Goal: Task Accomplishment & Management: Use online tool/utility

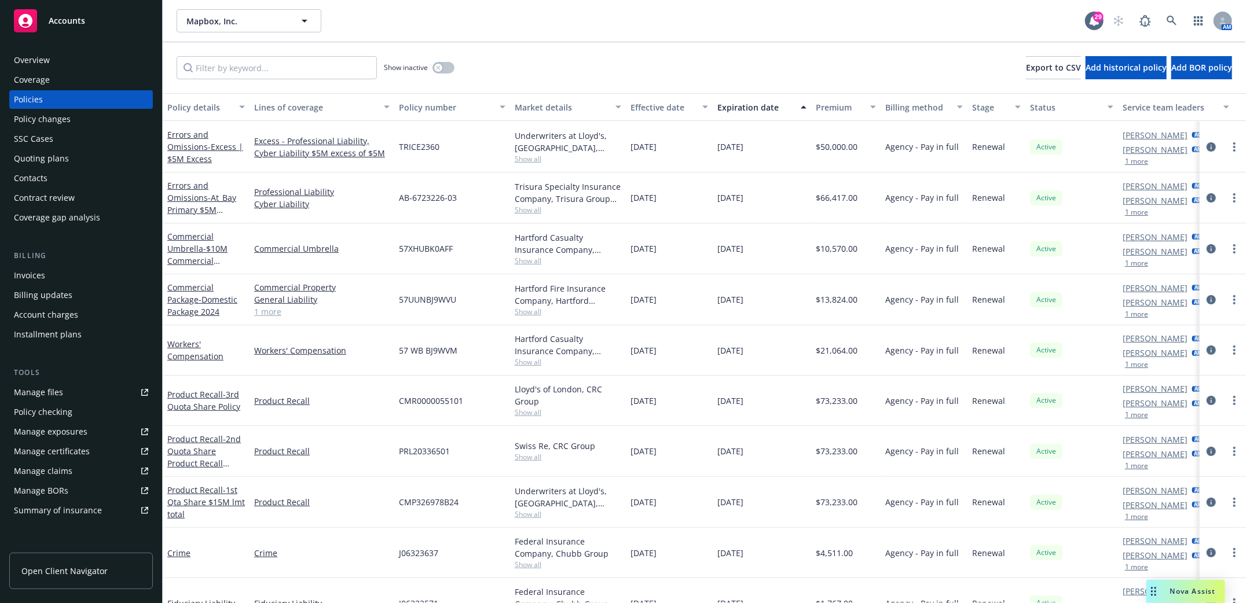
scroll to position [309, 0]
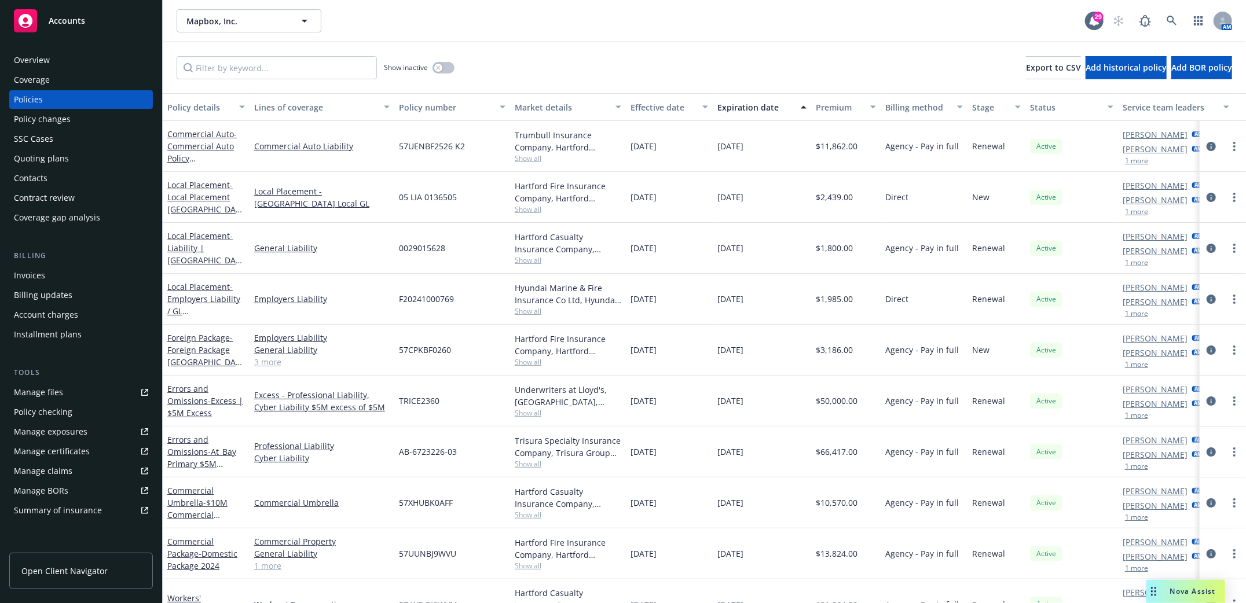
click at [35, 155] on div "Quoting plans" at bounding box center [41, 158] width 55 height 19
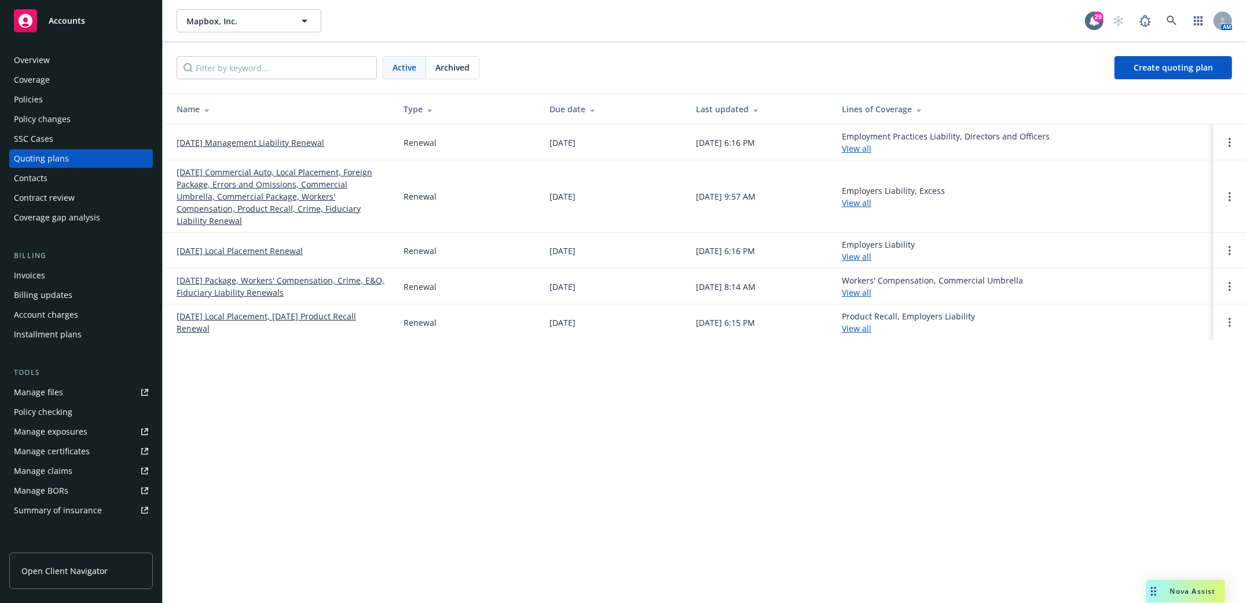
click at [292, 182] on link "[DATE] Commercial Auto, Local Placement, Foreign Package, Errors and Omissions,…" at bounding box center [281, 196] width 208 height 61
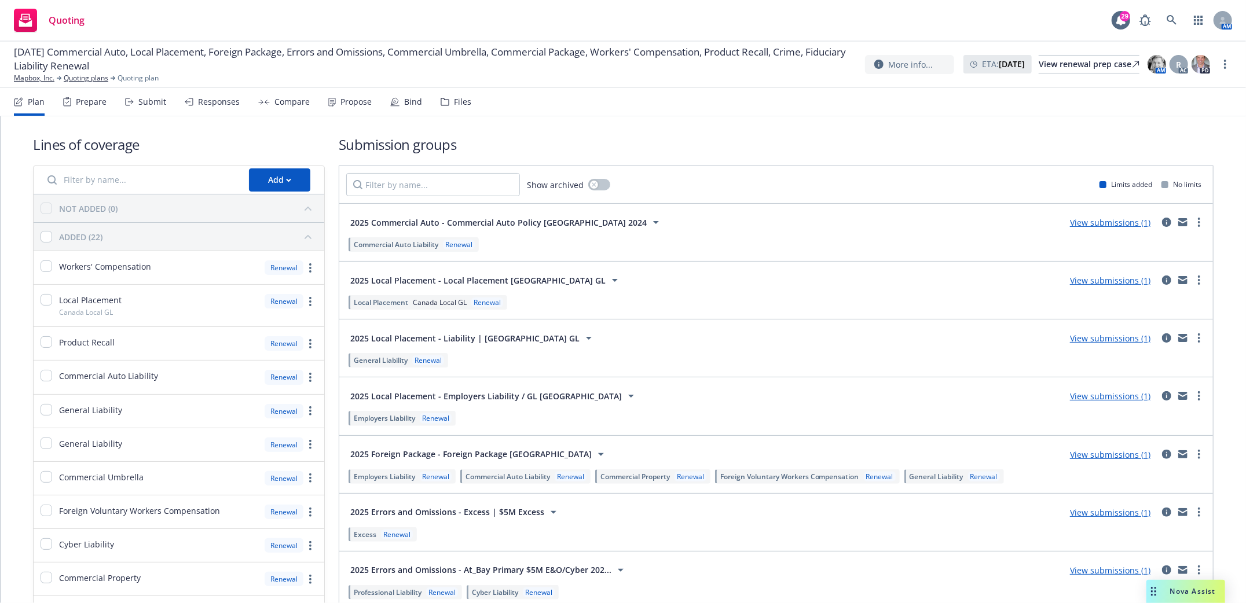
click at [138, 101] on div "Submit" at bounding box center [152, 101] width 28 height 9
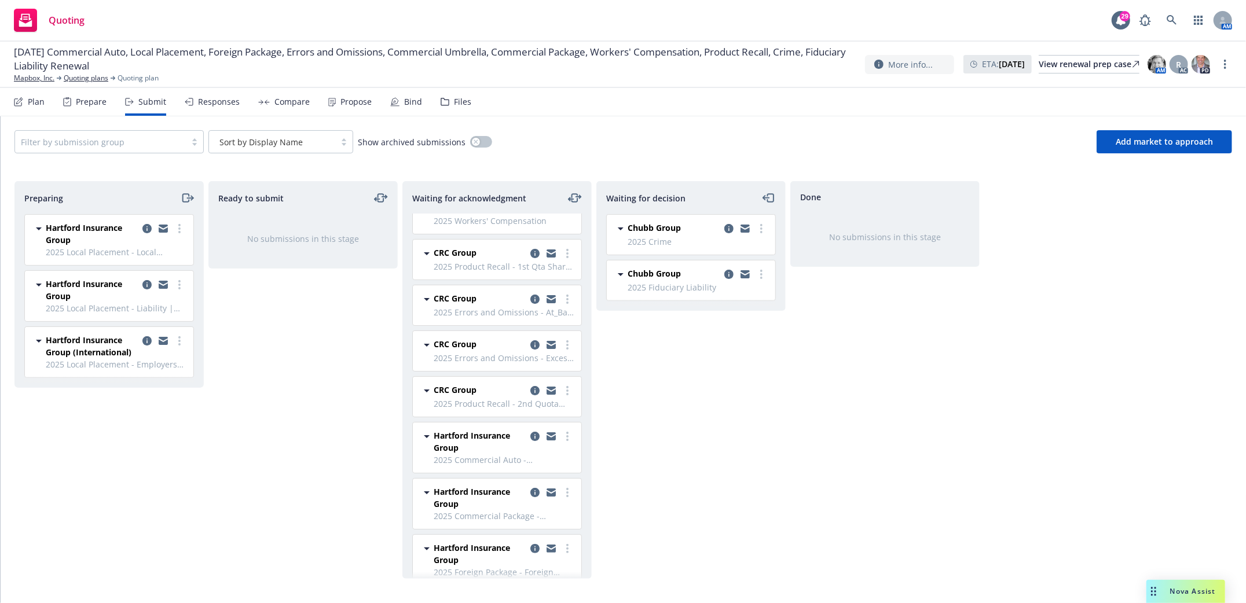
scroll to position [151, 0]
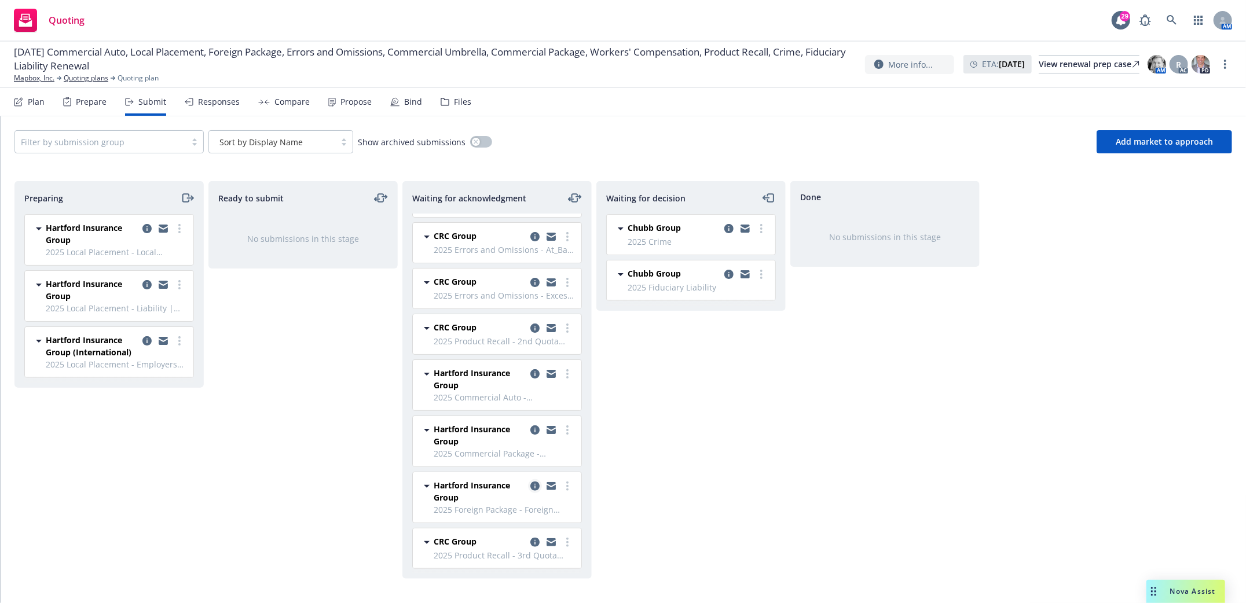
click at [530, 486] on icon "copy logging email" at bounding box center [534, 486] width 9 height 9
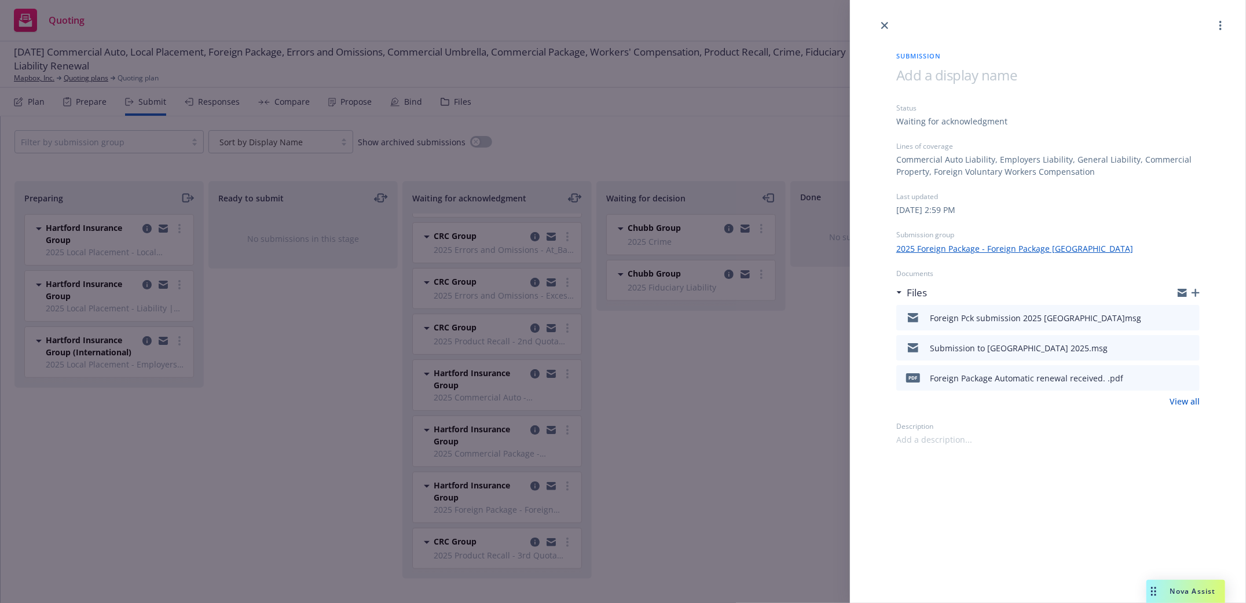
click at [1196, 295] on icon "button" at bounding box center [1196, 293] width 8 height 8
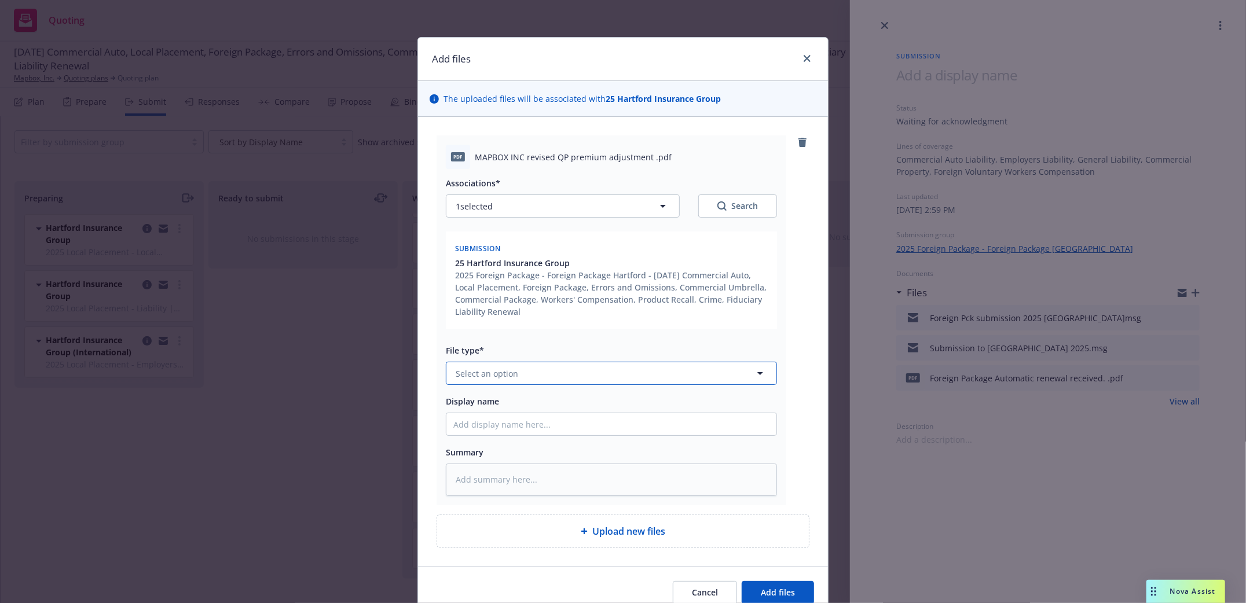
click at [635, 383] on button "Select an option" at bounding box center [611, 373] width 331 height 23
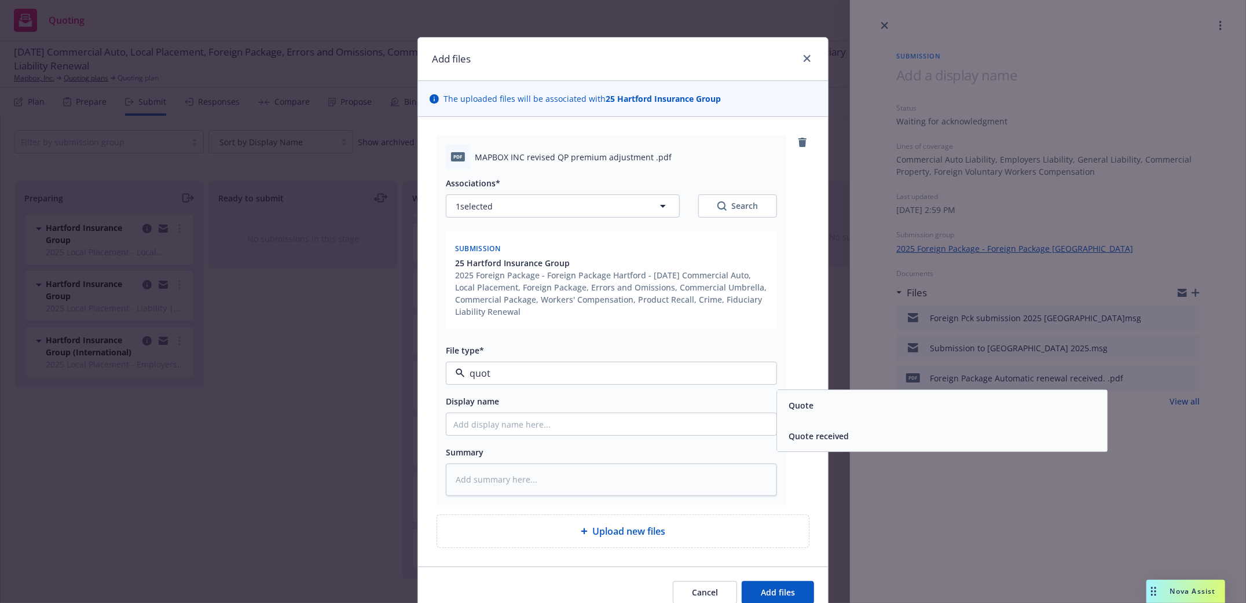
type input "quote"
click at [848, 414] on div "Quote" at bounding box center [942, 406] width 316 height 17
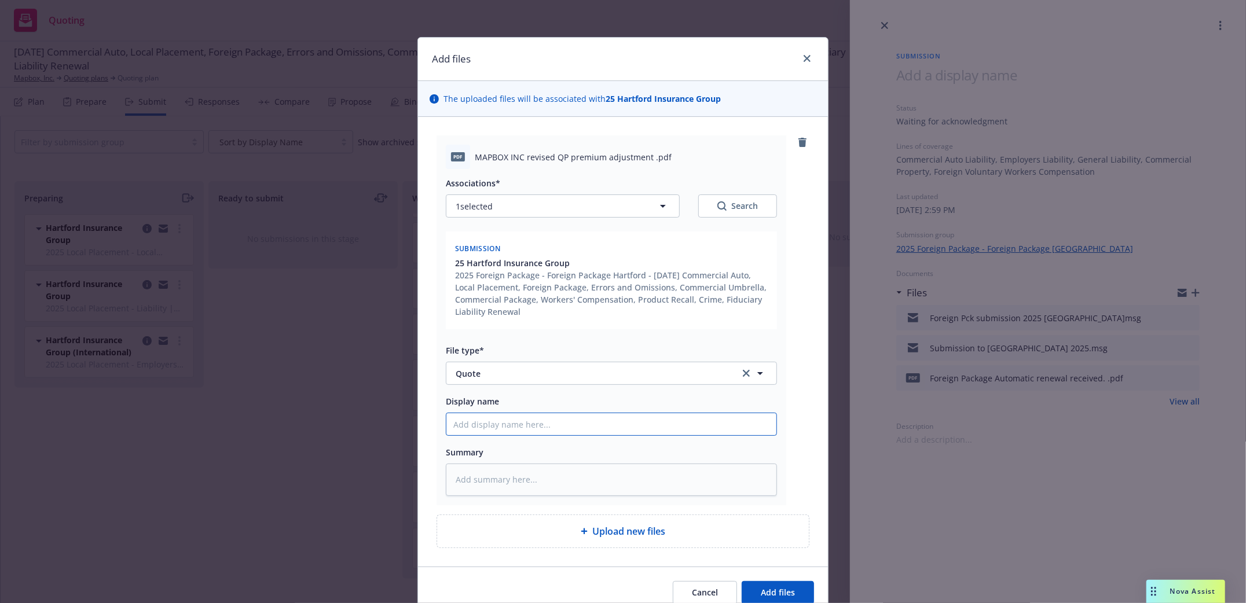
click at [680, 431] on input "Display name" at bounding box center [611, 424] width 330 height 22
drag, startPoint x: 349, startPoint y: 335, endPoint x: 354, endPoint y: 325, distance: 11.9
click at [349, 335] on div "Add files The uploaded files will be associated with 25 Hartford Insurance Grou…" at bounding box center [623, 301] width 1246 height 603
click at [518, 433] on input "Display name" at bounding box center [611, 424] width 330 height 22
type textarea "x"
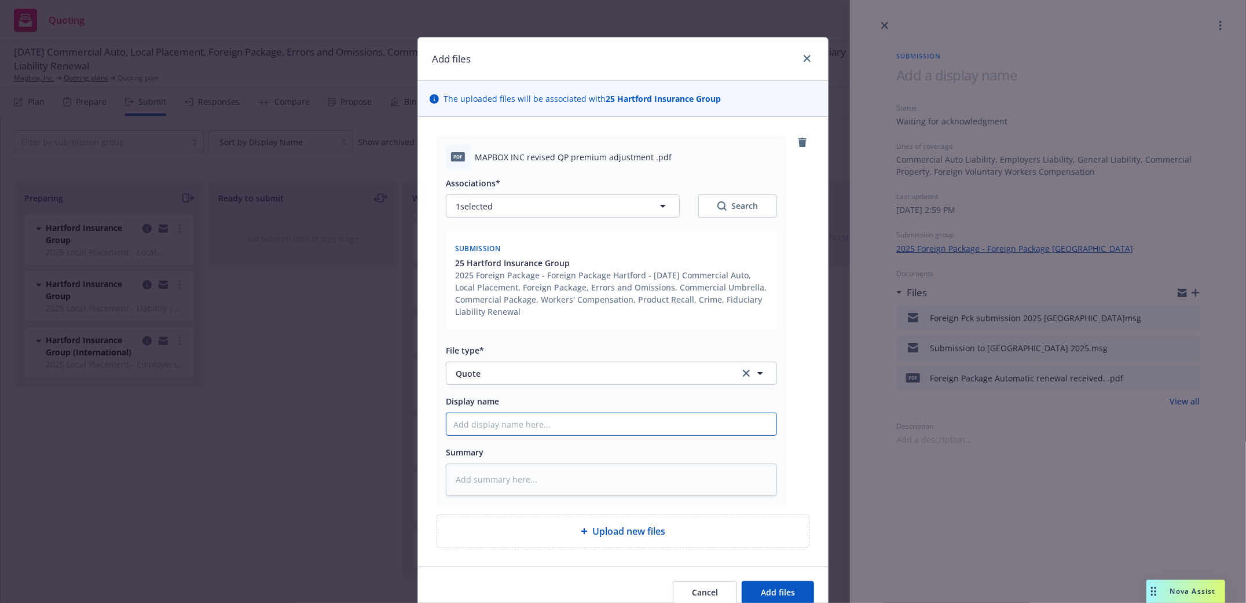
type input "F"
type textarea "x"
type input "Fi"
type textarea "x"
type input "Fin"
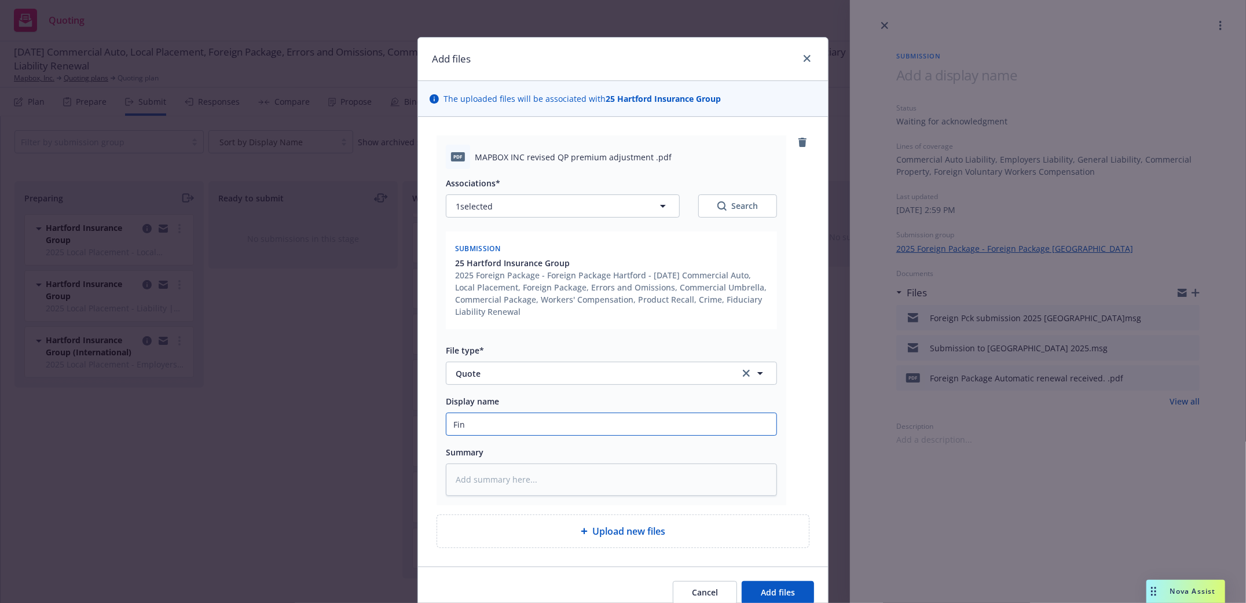
type textarea "x"
type input "Fina"
type textarea "x"
type input "Final"
type textarea "x"
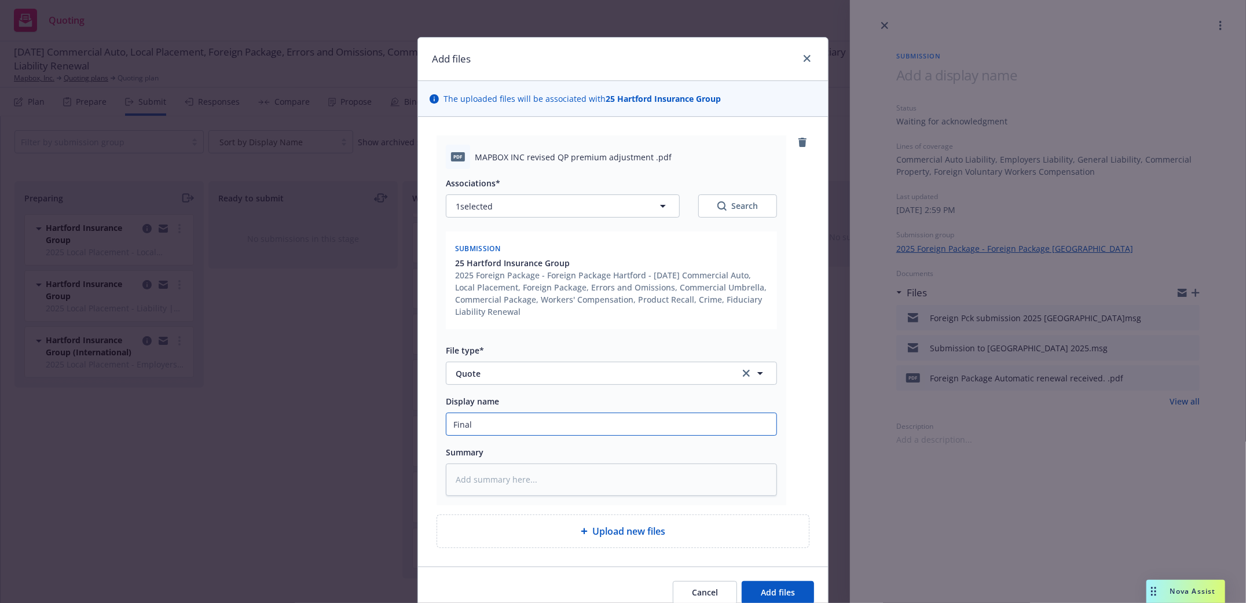
type input "Final r"
type textarea "x"
type input "Final re"
type textarea "x"
type input "Final rev"
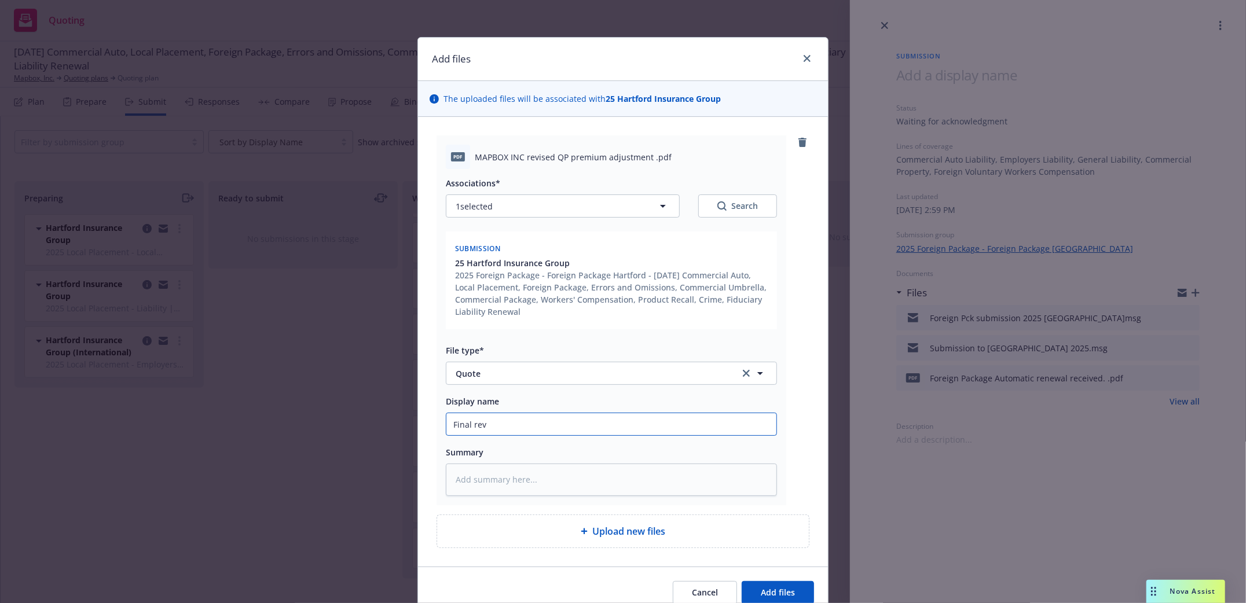
type textarea "x"
type input "Final revi"
type textarea "x"
type input "Final revis"
type textarea "x"
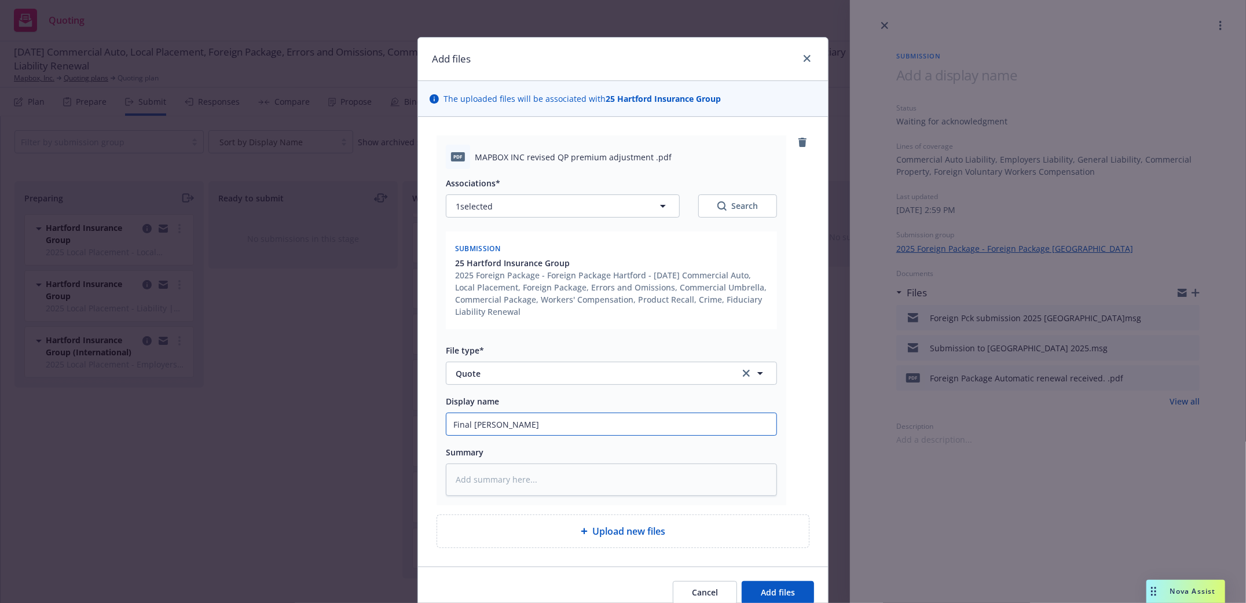
type input "Final revise"
type textarea "x"
type input "Final revised"
type textarea "x"
type input "Final revised"
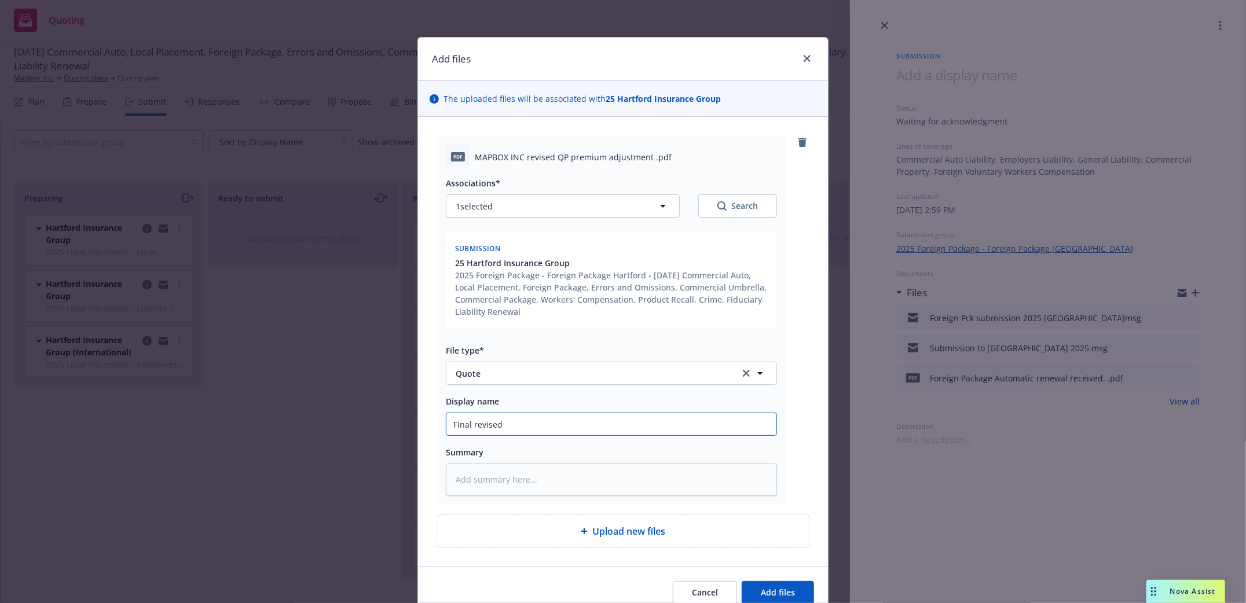
type textarea "x"
type input "Final revised q"
type textarea "x"
type input "Final revised qu"
type textarea "x"
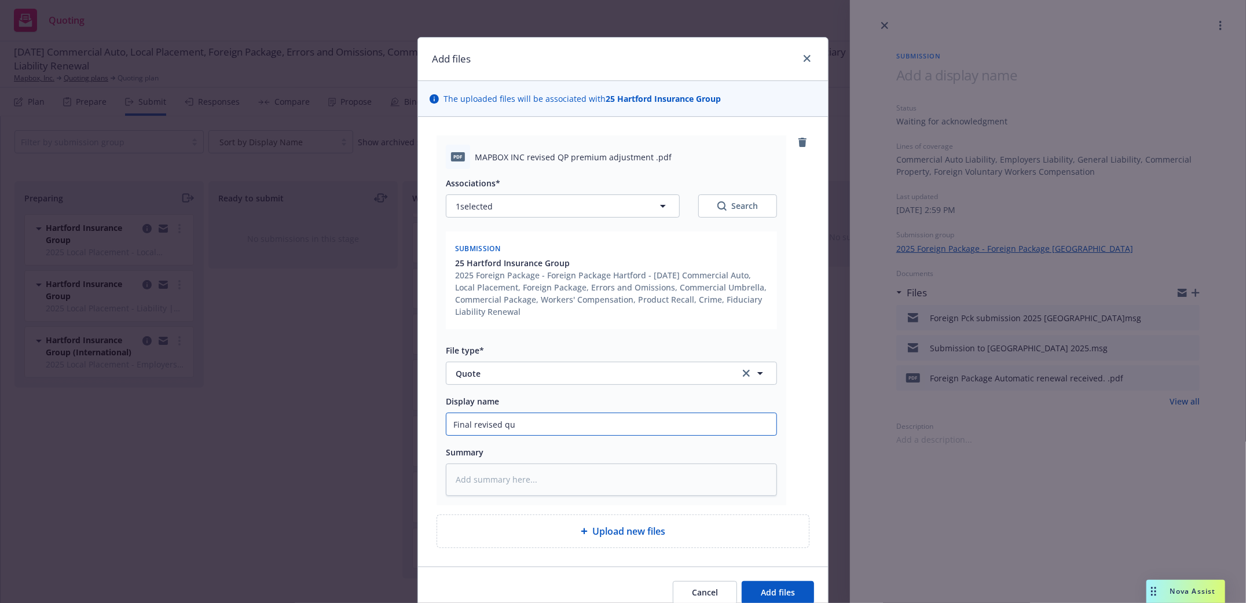
type input "Final revised quo"
type textarea "x"
type input "Final revised quot"
type textarea "x"
type input "Final revised quote"
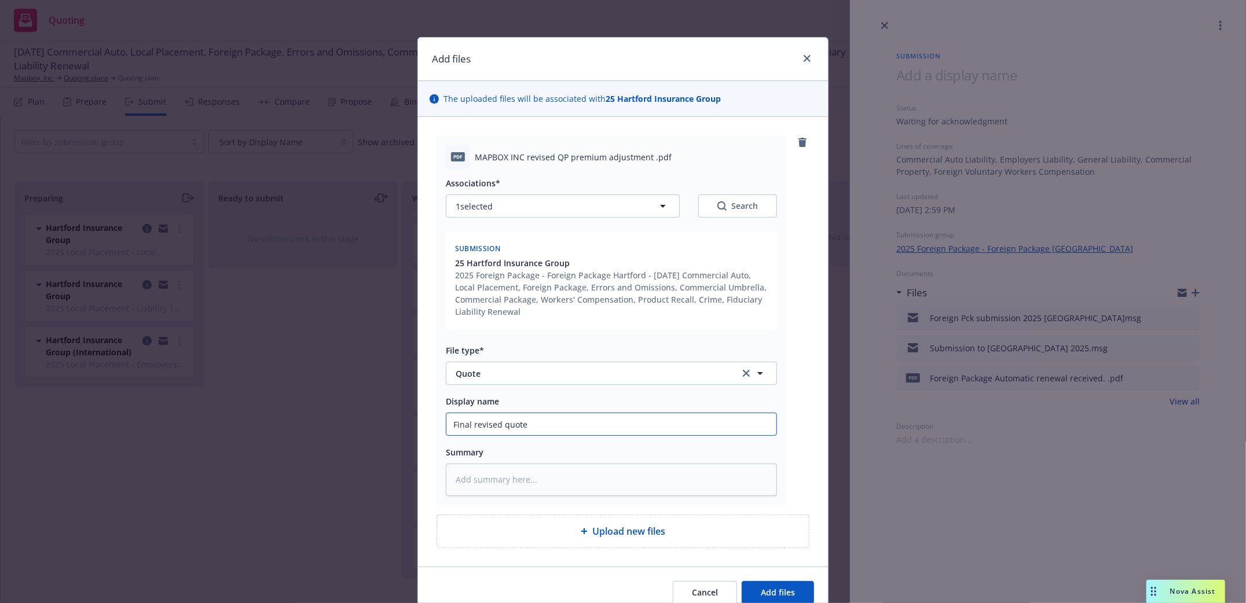
type textarea "x"
type input "Final revised quote"
type textarea "x"
type input "Final revised quote re"
type textarea "x"
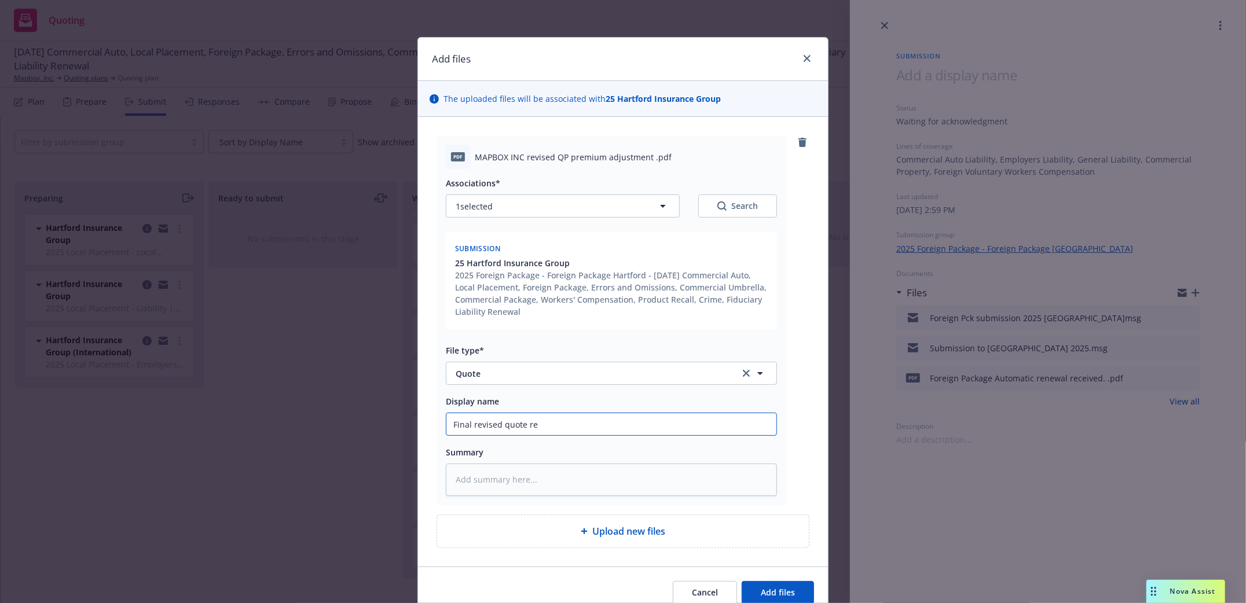
type input "Final revised quote rec"
type textarea "x"
type input "Final revised quote rece"
type textarea "x"
type input "Final revised quote recei"
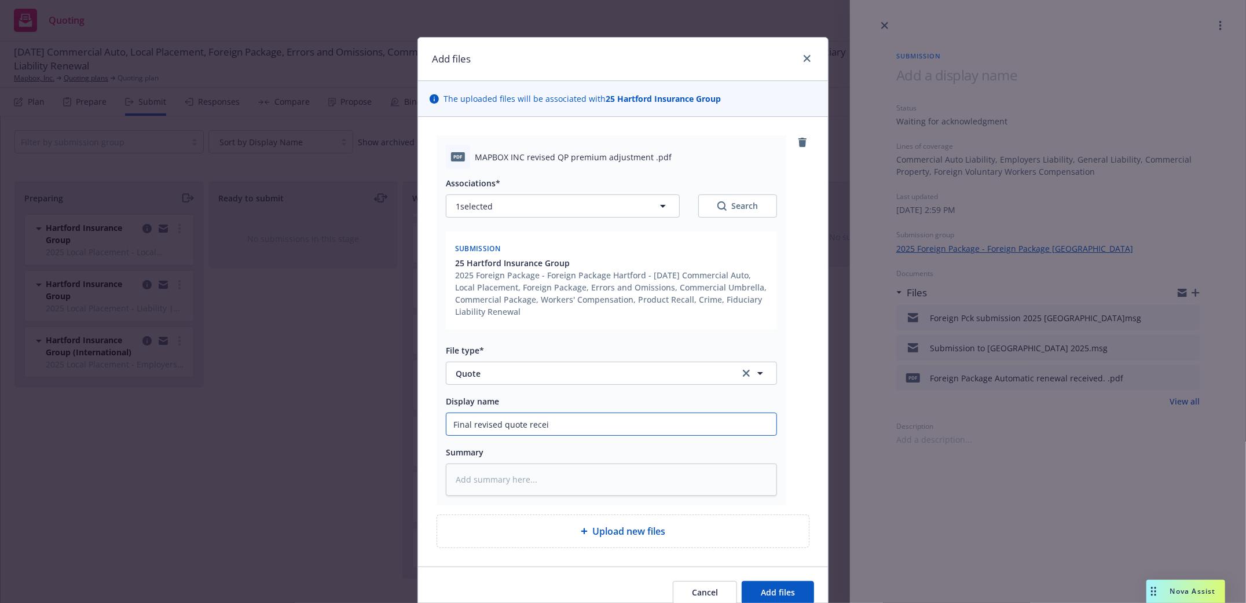
type textarea "x"
type input "Final revised quote receiv"
type textarea "x"
type input "Final revised quote receive"
type textarea "x"
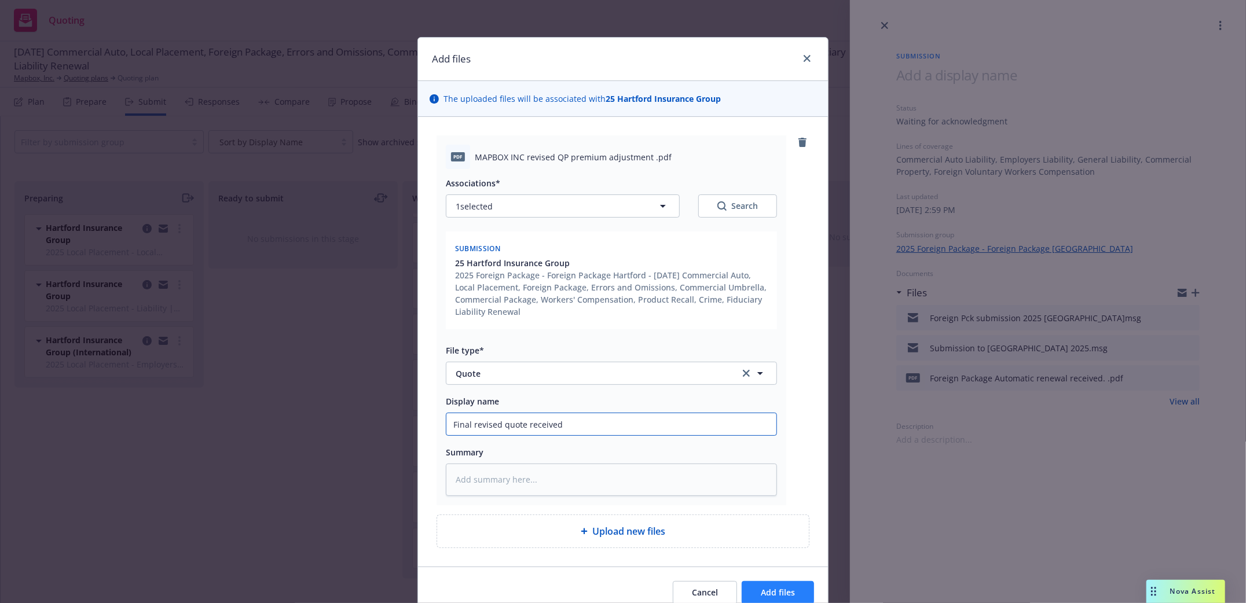
type input "Final revised quote received"
click at [798, 597] on button "Add files" at bounding box center [778, 592] width 72 height 23
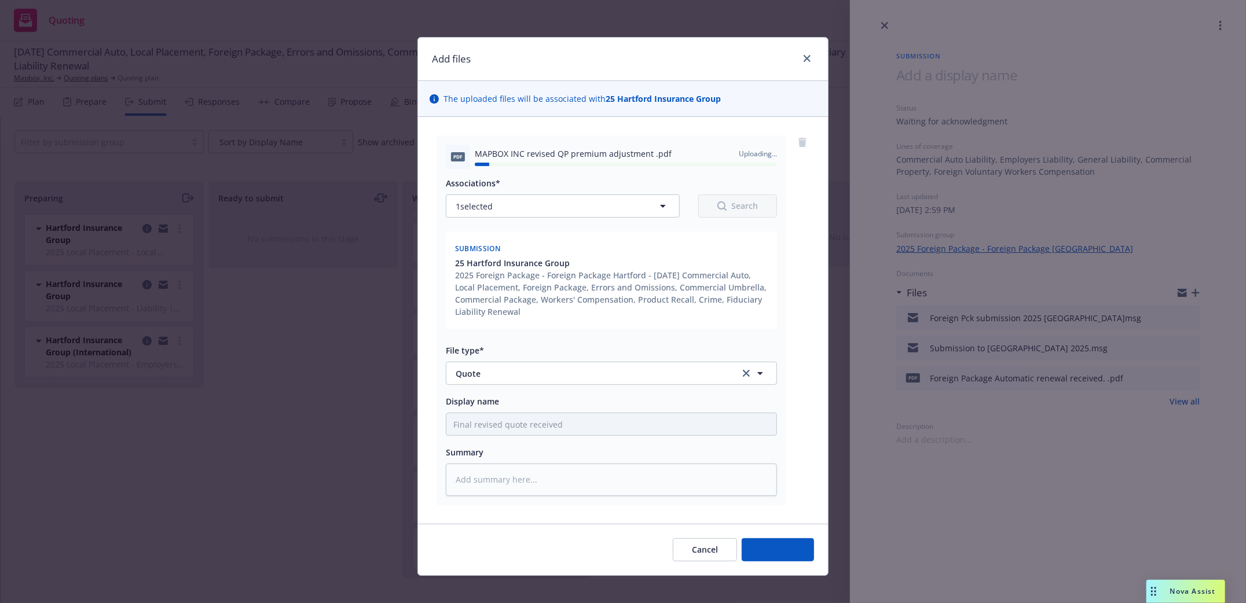
type textarea "x"
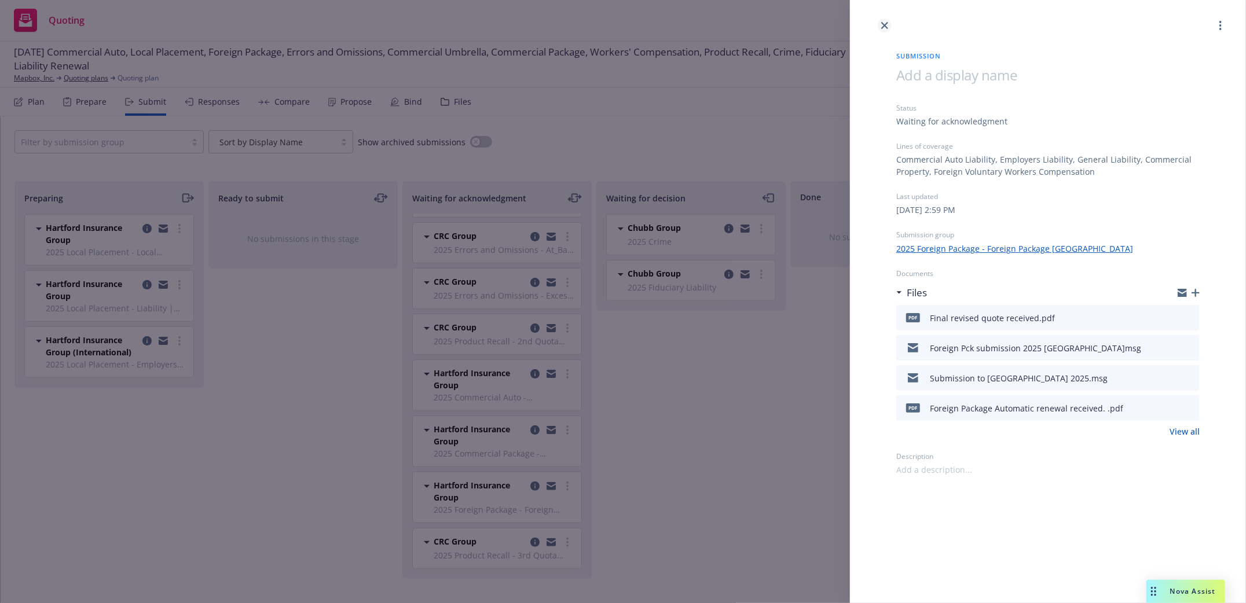
click at [881, 28] on link "close" at bounding box center [885, 26] width 14 height 14
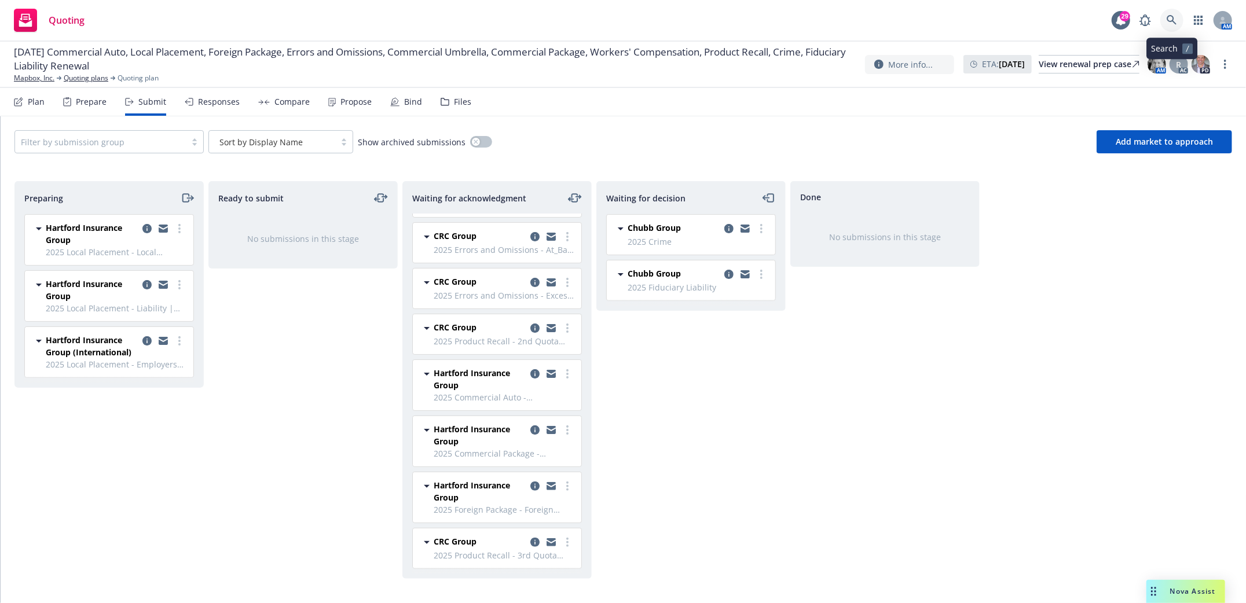
click at [1177, 19] on icon at bounding box center [1172, 20] width 10 height 10
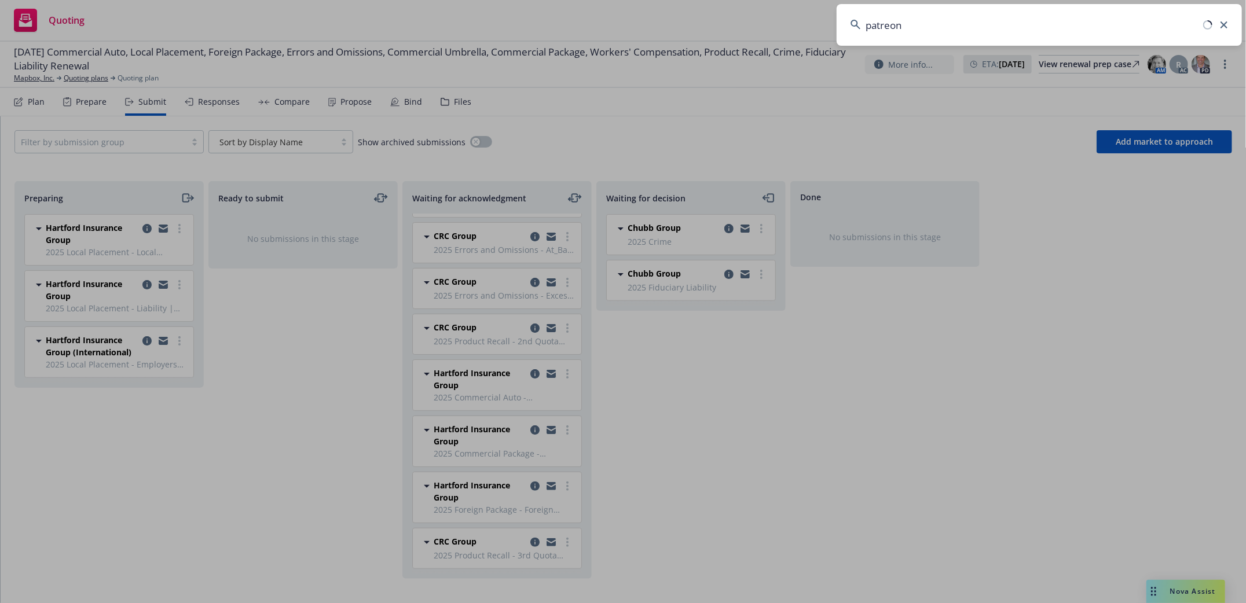
type input "patreon"
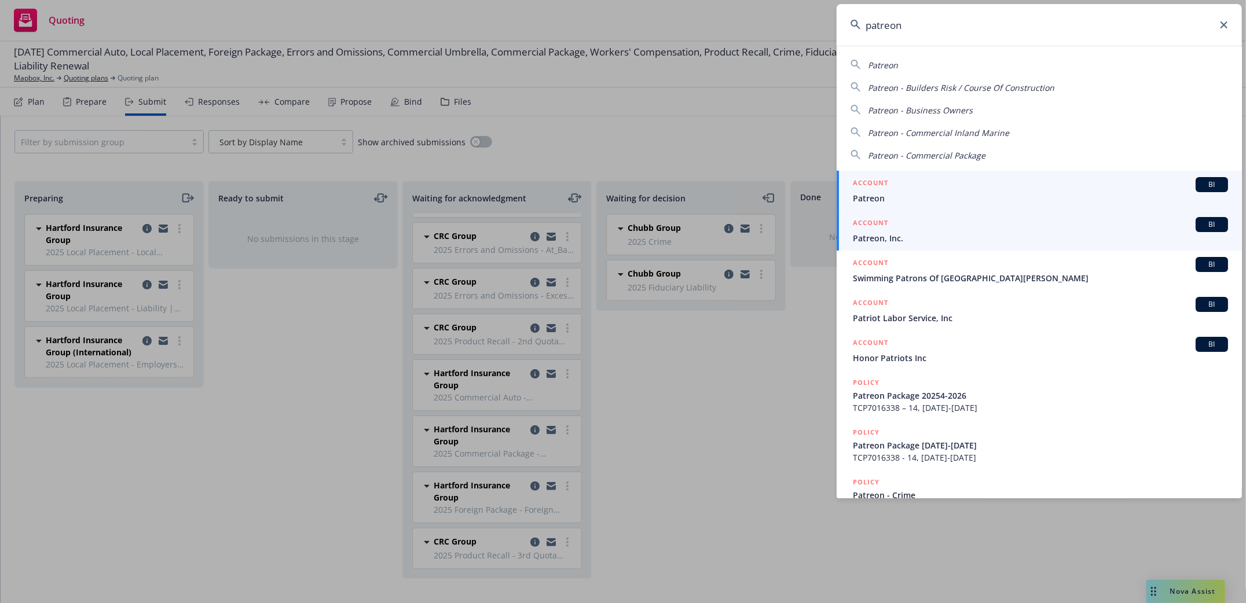
click at [889, 243] on span "Patreon, Inc." at bounding box center [1040, 238] width 375 height 12
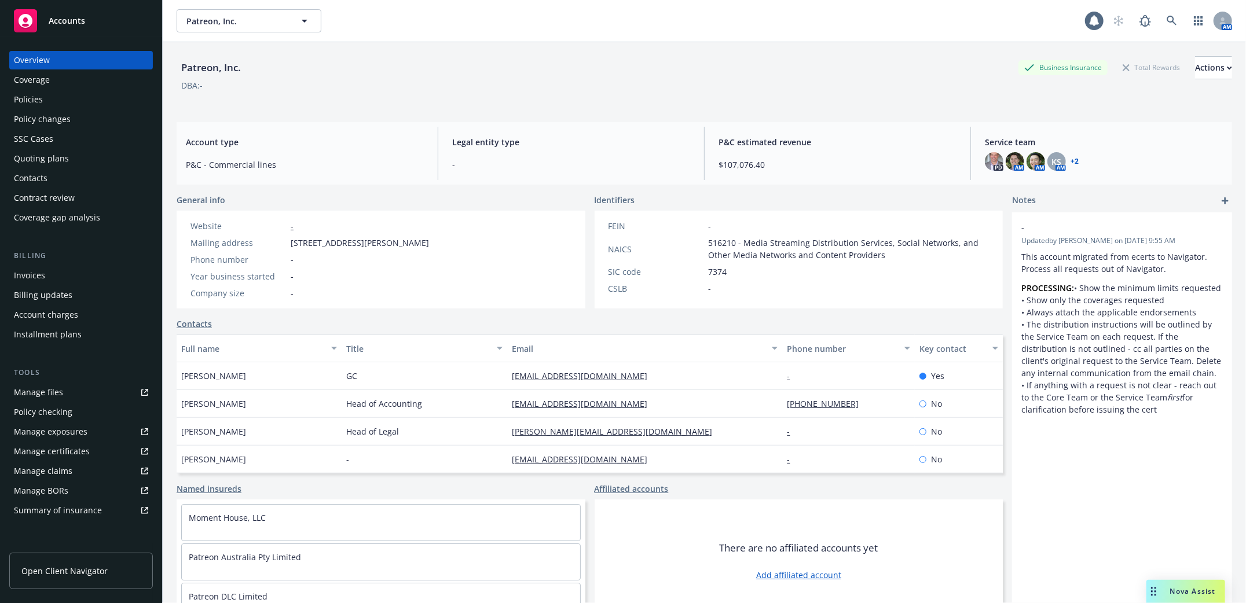
click at [22, 102] on div "Policies" at bounding box center [28, 99] width 29 height 19
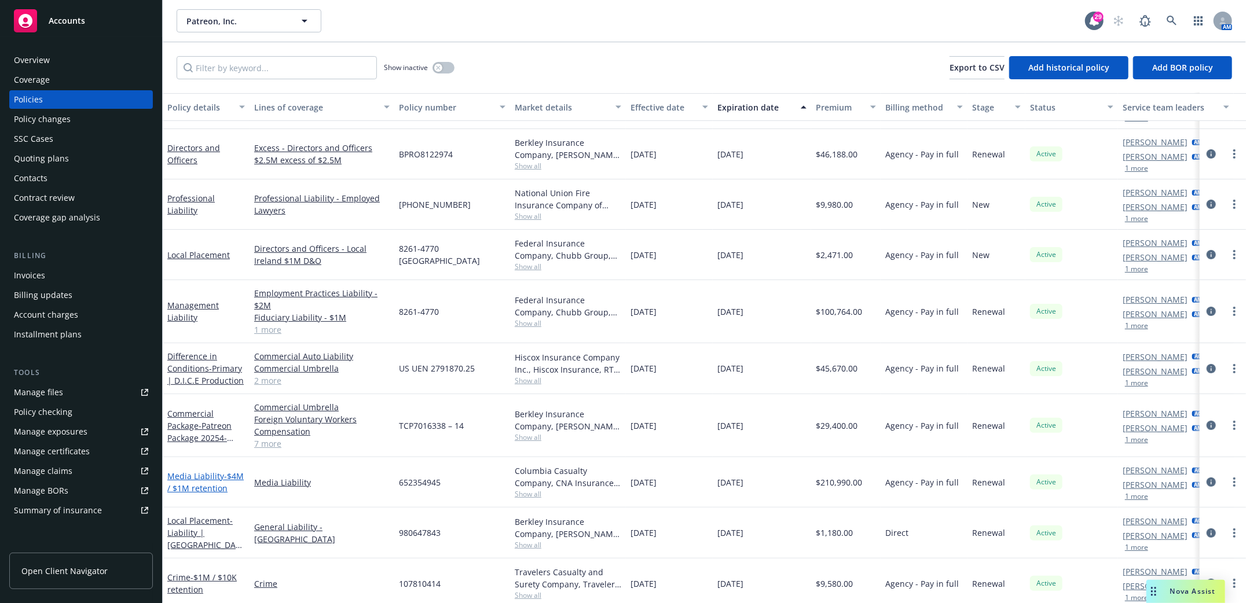
scroll to position [154, 0]
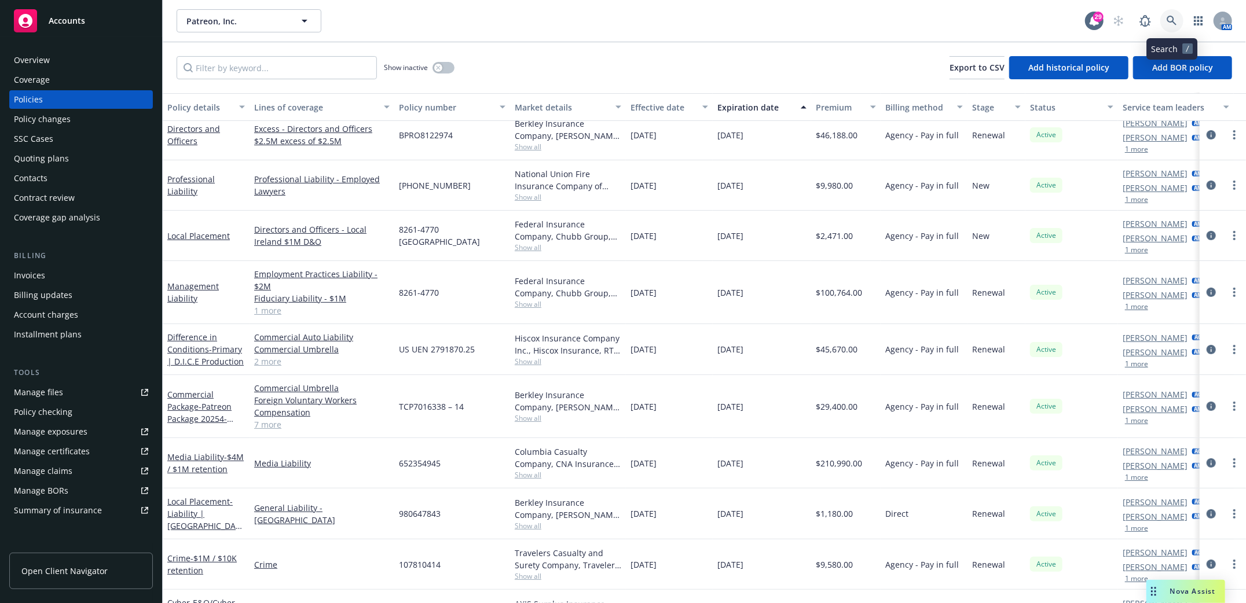
click at [1176, 20] on icon at bounding box center [1172, 21] width 10 height 10
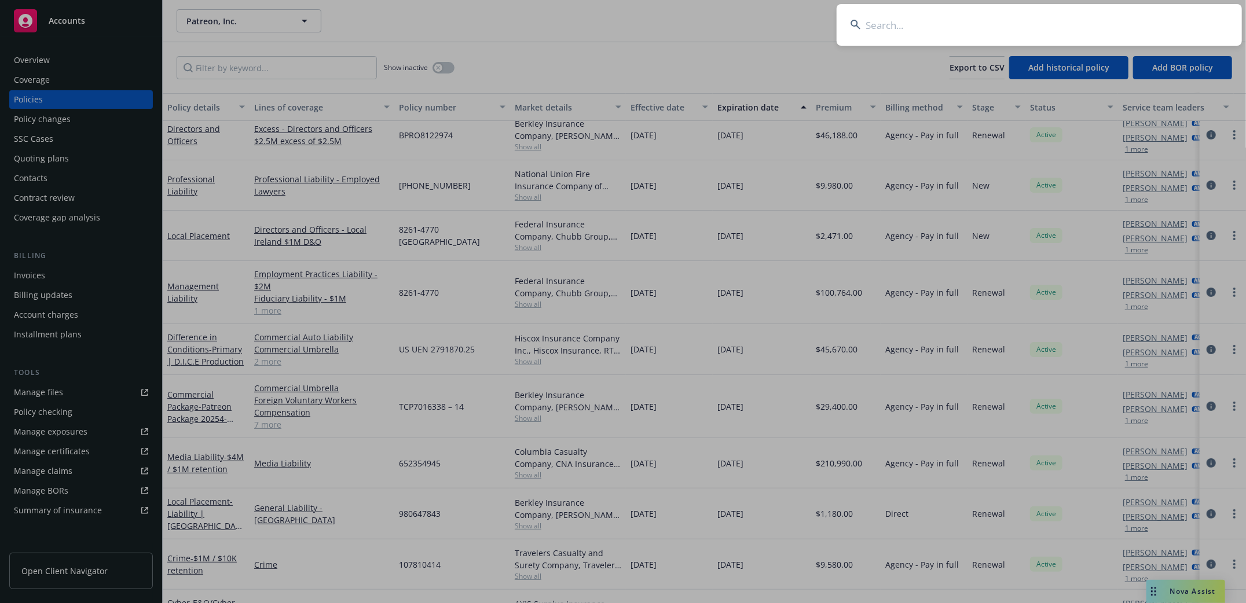
click at [914, 24] on input at bounding box center [1039, 25] width 405 height 42
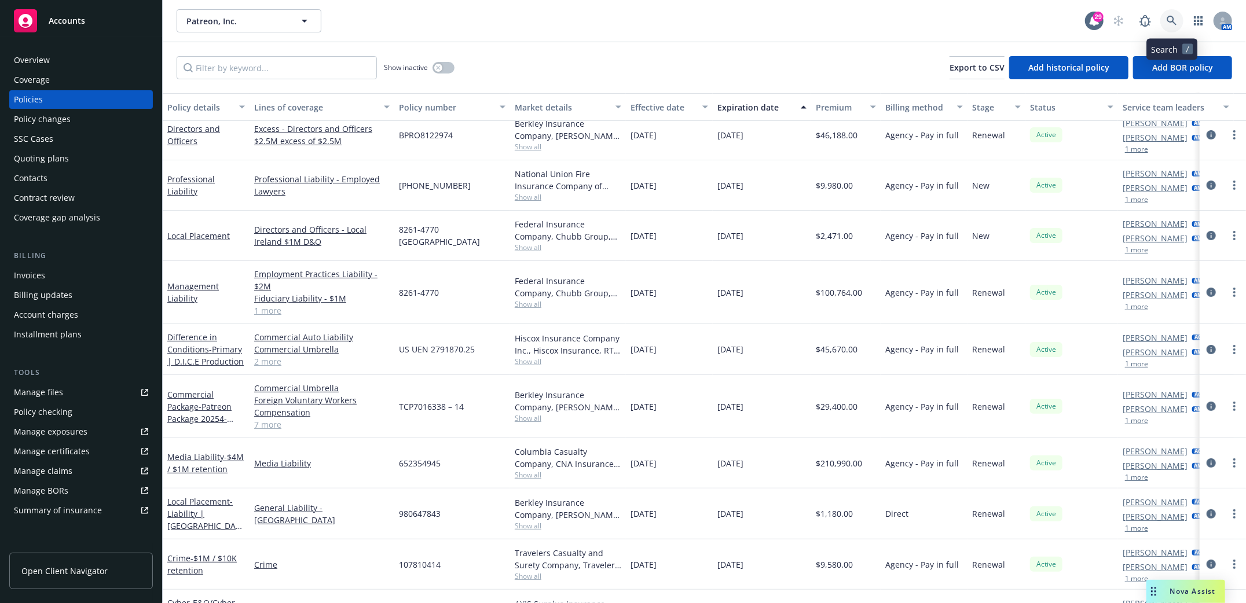
click at [1176, 21] on icon at bounding box center [1172, 21] width 10 height 10
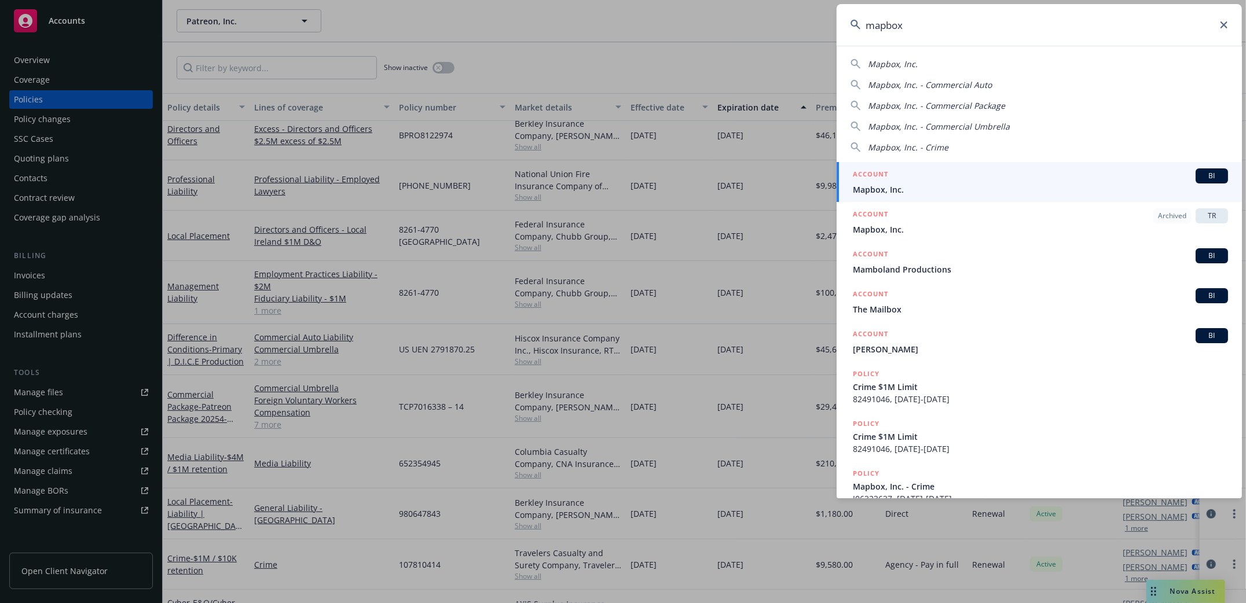
type input "mapbox"
click at [878, 189] on span "Mapbox, Inc." at bounding box center [1040, 190] width 375 height 12
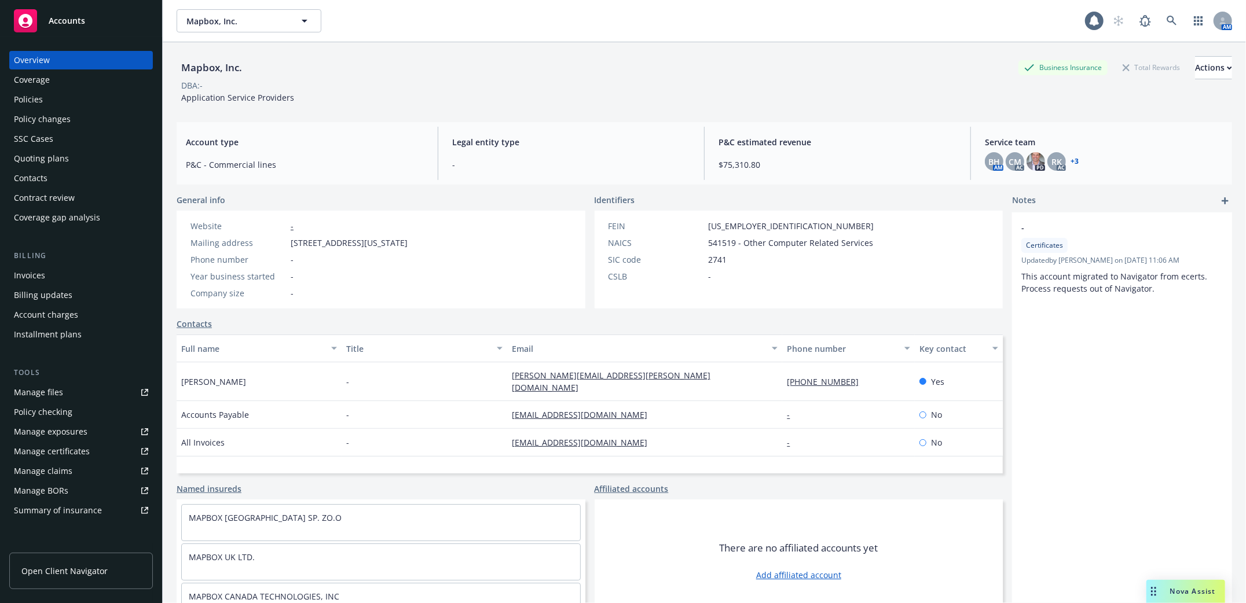
click at [28, 98] on div "Policies" at bounding box center [28, 99] width 29 height 19
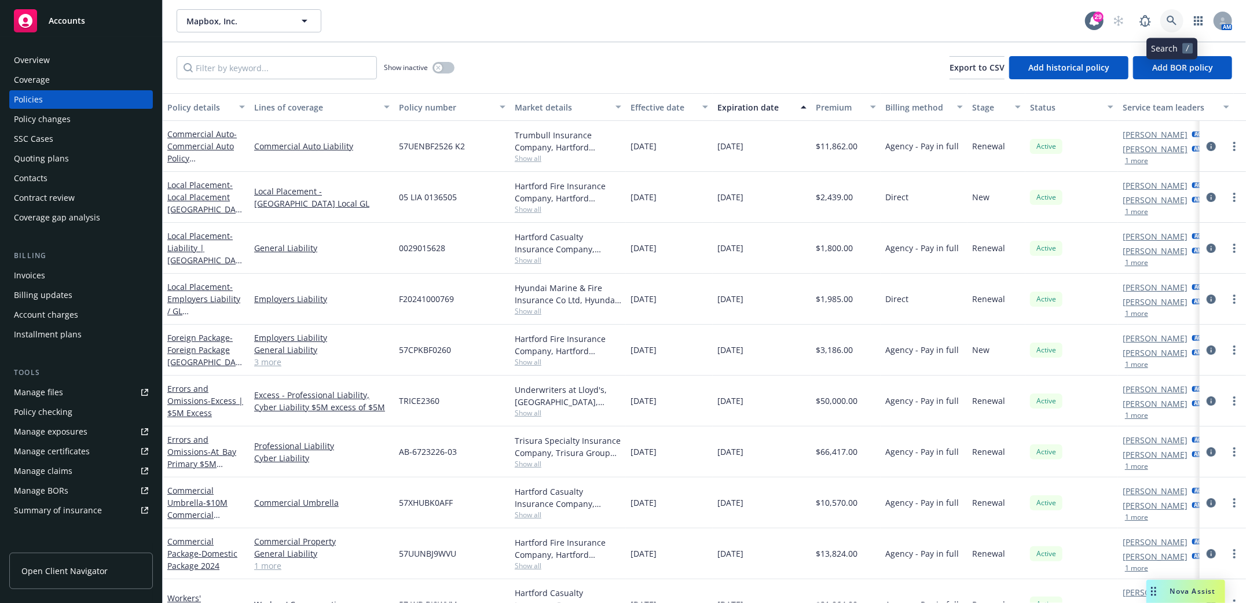
click at [1171, 17] on icon at bounding box center [1172, 21] width 10 height 10
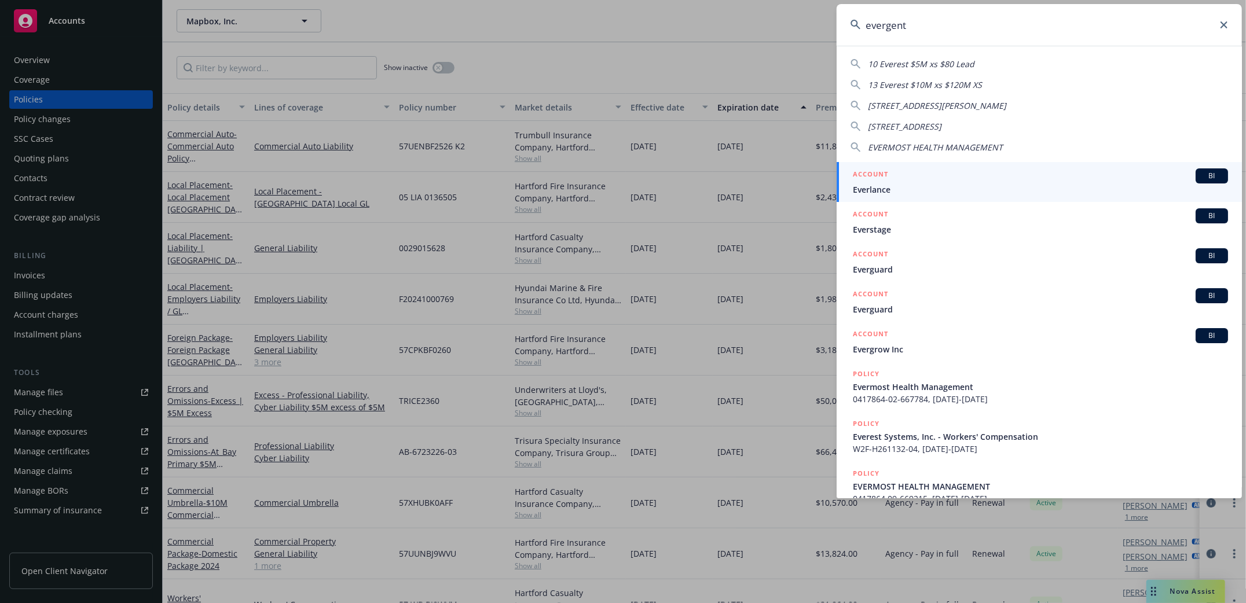
type input "evergent"
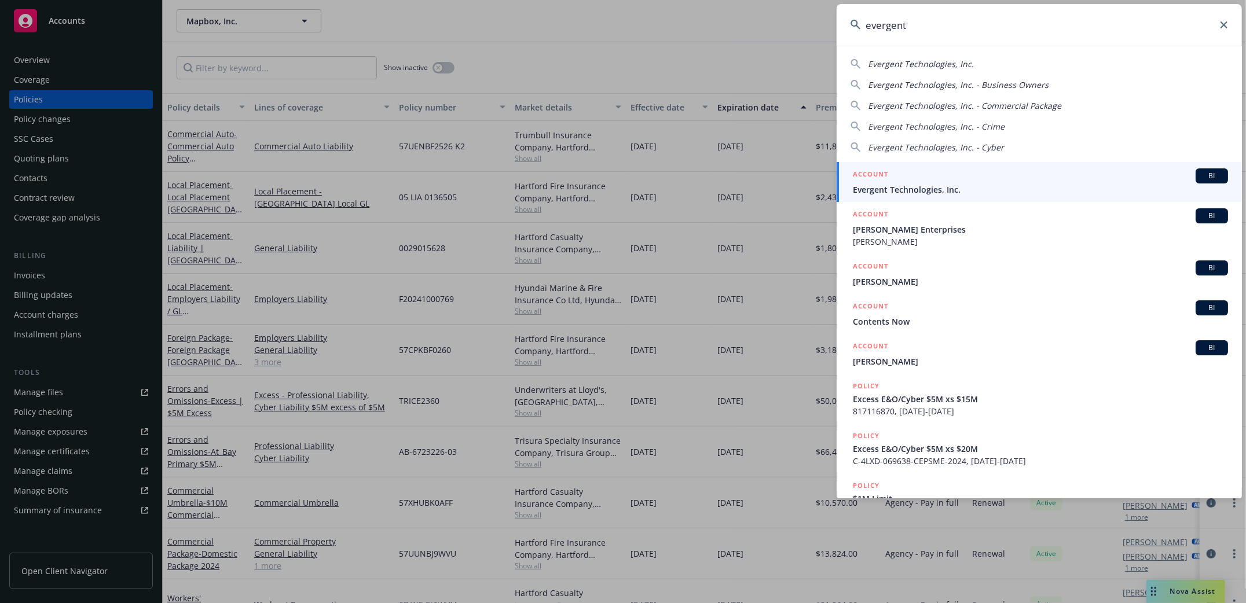
click at [929, 193] on span "Evergent Technologies, Inc." at bounding box center [1040, 190] width 375 height 12
